Goal: Information Seeking & Learning: Understand process/instructions

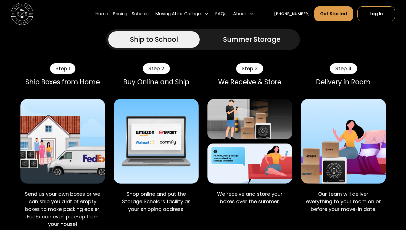
scroll to position [347, 0]
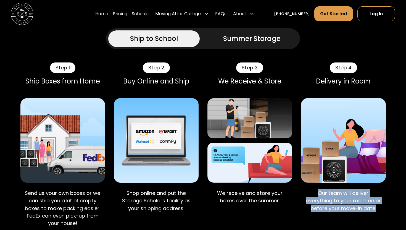
drag, startPoint x: 318, startPoint y: 177, endPoint x: 378, endPoint y: 192, distance: 62.0
click at [379, 191] on p "Our team will deliver everything to your room on or before your move-in date." at bounding box center [344, 200] width 76 height 22
click at [353, 189] on p "Our team will deliver everything to your room on or before your move-in date." at bounding box center [344, 200] width 76 height 22
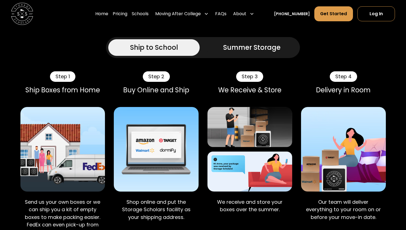
scroll to position [378, 0]
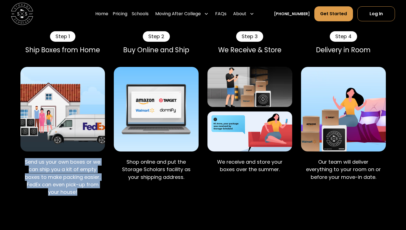
drag, startPoint x: 26, startPoint y: 145, endPoint x: 89, endPoint y: 180, distance: 72.5
click at [89, 180] on div "Send us your own boxes or we can ship you a kit of empty boxes to make packing …" at bounding box center [62, 178] width 85 height 49
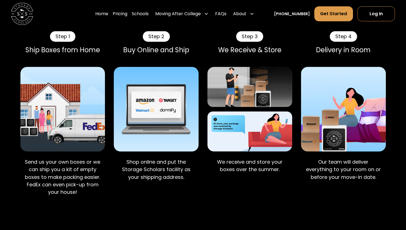
click at [120, 158] on p "Shop online and put the Storage Scholars facility as your shipping address." at bounding box center [156, 169] width 76 height 22
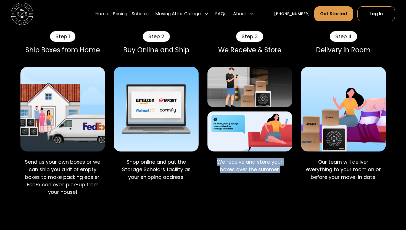
drag, startPoint x: 216, startPoint y: 146, endPoint x: 283, endPoint y: 157, distance: 67.5
click at [283, 157] on div "We receive and store your boxes over the summer." at bounding box center [249, 167] width 85 height 27
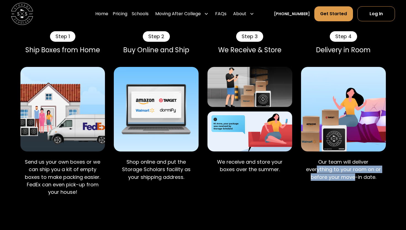
drag, startPoint x: 317, startPoint y: 149, endPoint x: 355, endPoint y: 159, distance: 38.9
click at [355, 159] on p "Our team will deliver everything to your room on or before your move-in date." at bounding box center [344, 169] width 76 height 22
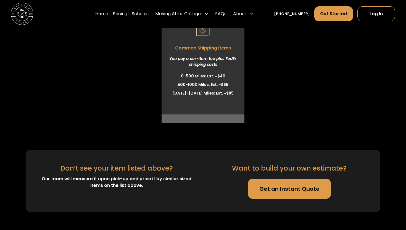
scroll to position [1587, 0]
